Goal: Task Accomplishment & Management: Use online tool/utility

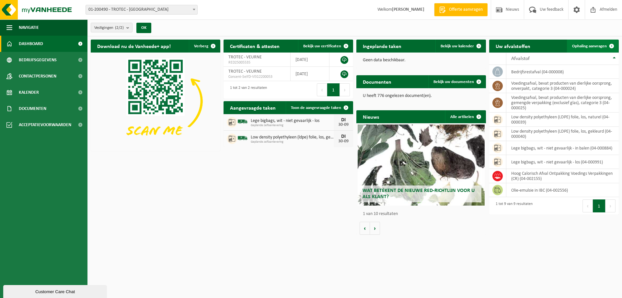
click at [594, 44] on span "Ophaling aanvragen" at bounding box center [589, 46] width 35 height 4
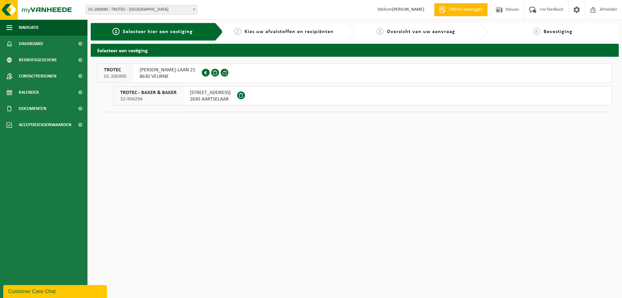
click at [148, 73] on span "ALBERT I-LAAN 21" at bounding box center [168, 70] width 56 height 6
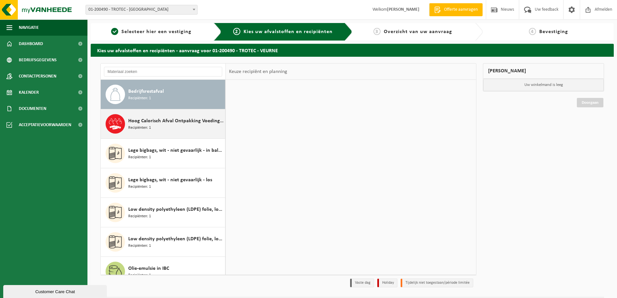
click at [165, 123] on span "Hoog Calorisch Afval Ontpakking Voedings Verpakkingen (CR)" at bounding box center [175, 121] width 95 height 8
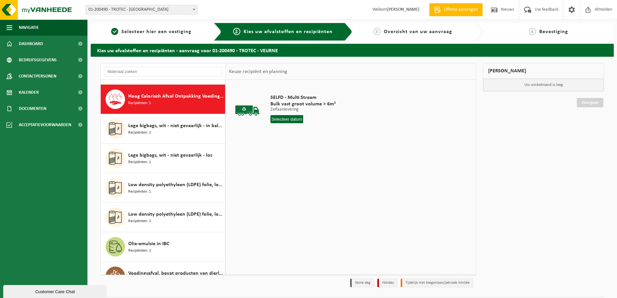
scroll to position [29, 0]
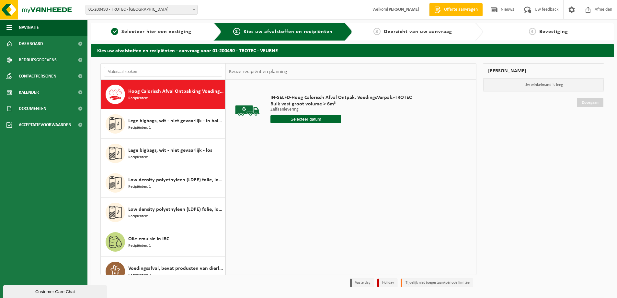
click at [294, 119] on input "text" at bounding box center [306, 119] width 71 height 8
click at [278, 198] on div "29" at bounding box center [276, 197] width 11 height 10
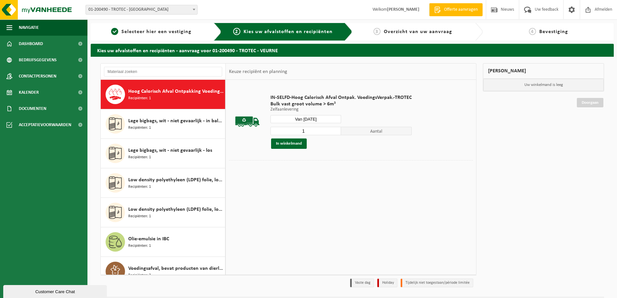
click at [334, 119] on input "Van 2025-09-29" at bounding box center [306, 119] width 71 height 8
click at [288, 198] on div "30" at bounding box center [287, 197] width 11 height 10
type input "Van 2025-09-30"
click at [300, 142] on button "In winkelmand" at bounding box center [289, 143] width 36 height 10
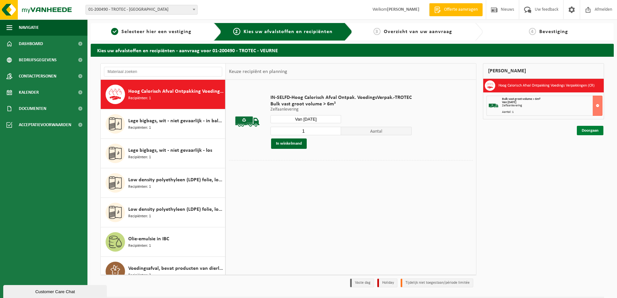
click at [583, 128] on link "Doorgaan" at bounding box center [590, 130] width 27 height 9
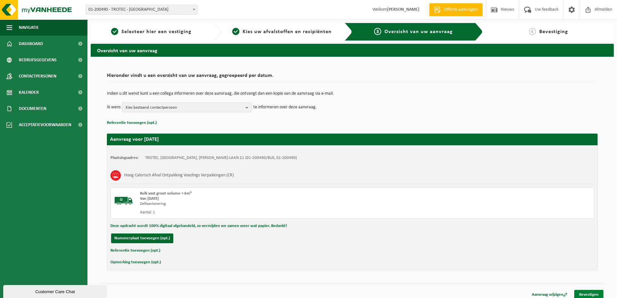
click at [591, 291] on link "Bevestigen" at bounding box center [589, 294] width 29 height 9
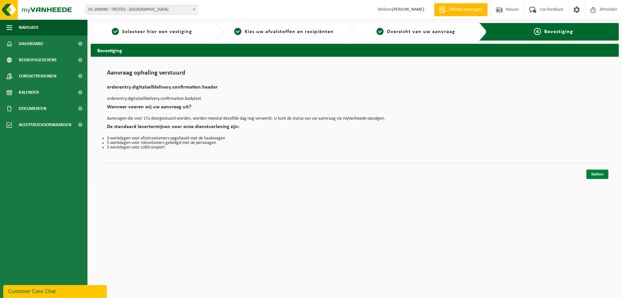
click at [597, 171] on link "Sluiten" at bounding box center [598, 173] width 22 height 9
